Goal: Task Accomplishment & Management: Manage account settings

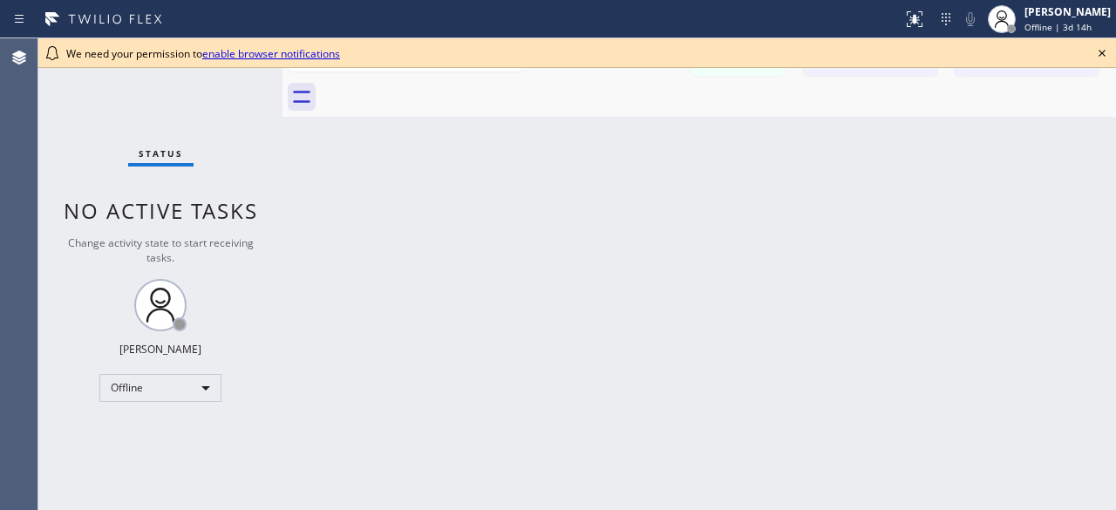
click at [40, 125] on div "Status No active tasks Change activity state to start receiving tasks. [PERSON_…" at bounding box center [160, 274] width 244 height 472
click at [205, 397] on div "Offline" at bounding box center [160, 388] width 122 height 28
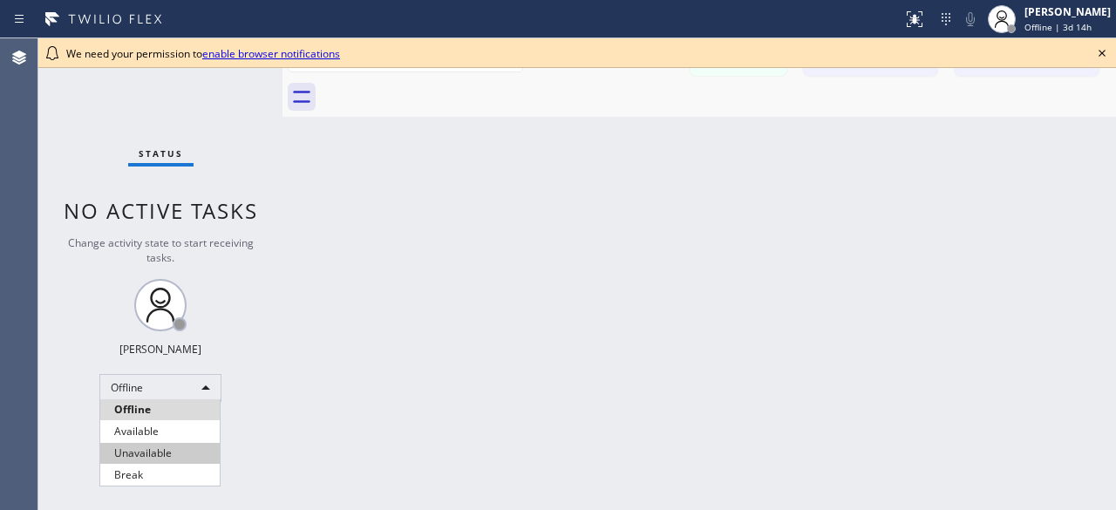
click at [169, 455] on li "Unavailable" at bounding box center [159, 453] width 119 height 21
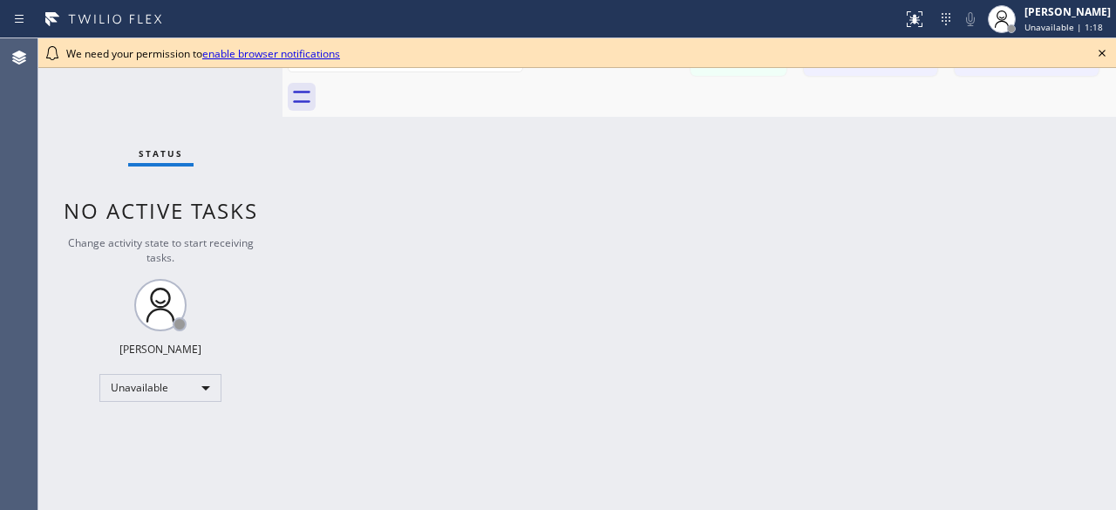
click at [115, 122] on div "Status No active tasks Change activity state to start receiving tasks. [PERSON_…" at bounding box center [160, 274] width 244 height 472
click at [1102, 61] on icon at bounding box center [1102, 53] width 21 height 21
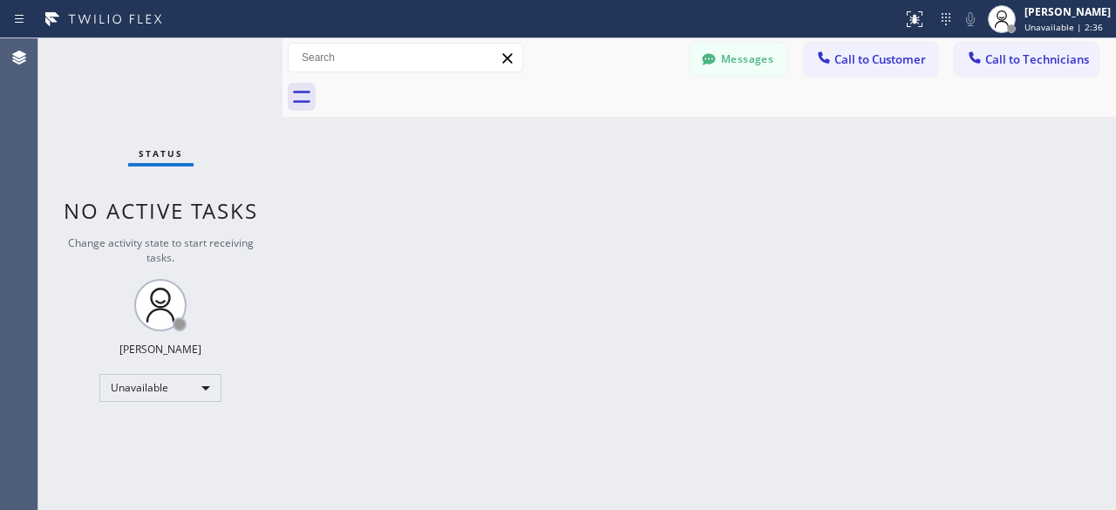
click at [96, 93] on div "Status No active tasks Change activity state to start receiving tasks. [PERSON_…" at bounding box center [160, 274] width 244 height 472
click at [113, 91] on div "Status No active tasks Change activity state to start receiving tasks. [PERSON_…" at bounding box center [160, 274] width 244 height 472
click at [117, 99] on div "Status No active tasks Change activity state to start receiving tasks. [PERSON_…" at bounding box center [160, 274] width 244 height 472
click at [105, 92] on div "Status No active tasks Change activity state to start receiving tasks. [PERSON_…" at bounding box center [160, 274] width 244 height 472
click at [92, 91] on div "Status No active tasks Change activity state to start receiving tasks. [PERSON_…" at bounding box center [160, 274] width 244 height 472
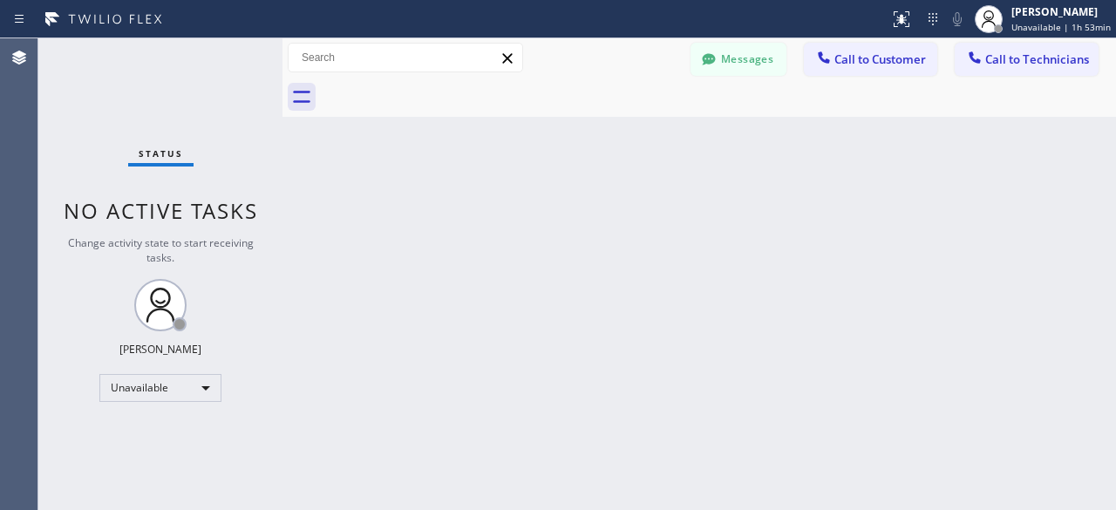
click at [120, 106] on div "Status No active tasks Change activity state to start receiving tasks. [PERSON_…" at bounding box center [160, 274] width 244 height 472
click at [100, 131] on div "Status No active tasks Change activity state to start receiving tasks. [PERSON_…" at bounding box center [160, 274] width 244 height 472
click at [110, 122] on div "Status No active tasks Change activity state to start receiving tasks. [PERSON_…" at bounding box center [160, 274] width 244 height 472
click at [14, 102] on div "Agent Desktop" at bounding box center [18, 274] width 37 height 472
click at [87, 95] on div "Status No active tasks Change activity state to start receiving tasks. [PERSON_…" at bounding box center [160, 274] width 244 height 472
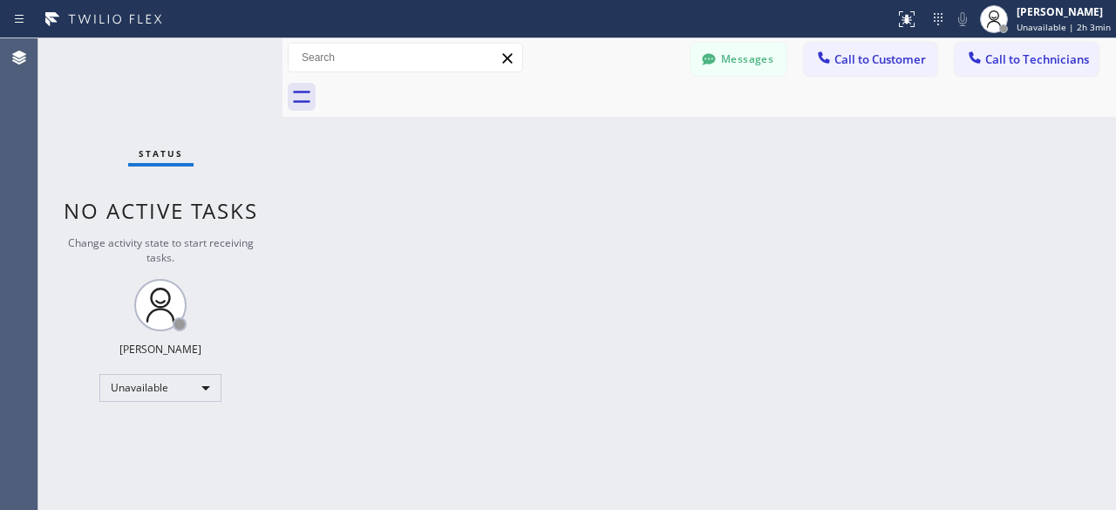
drag, startPoint x: 85, startPoint y: 65, endPoint x: 121, endPoint y: 43, distance: 41.9
click at [85, 65] on div "Status No active tasks Change activity state to start receiving tasks. [PERSON_…" at bounding box center [160, 274] width 244 height 472
